Goal: Information Seeking & Learning: Learn about a topic

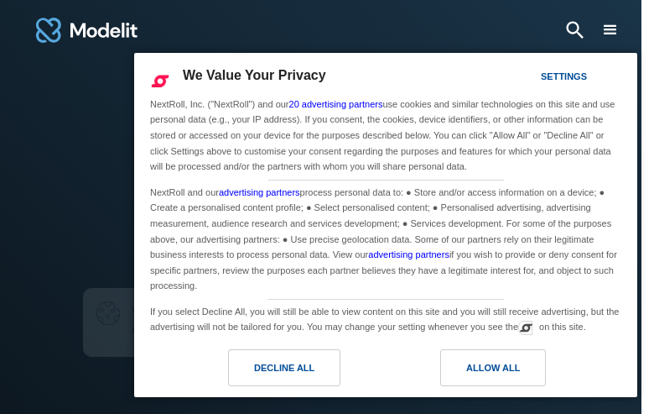
type input "**********"
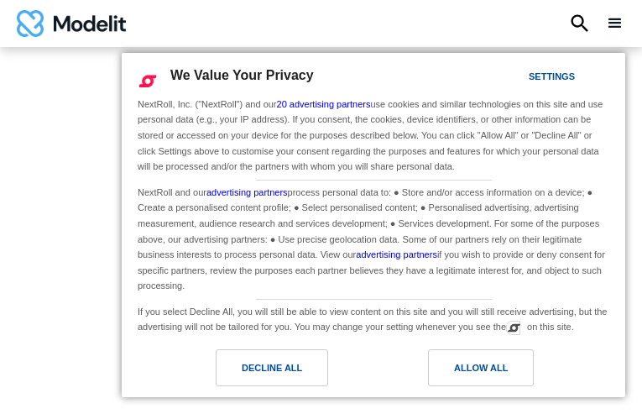
type input "********"
type input "**********"
type input "*********"
